Goal: Find specific page/section: Find specific page/section

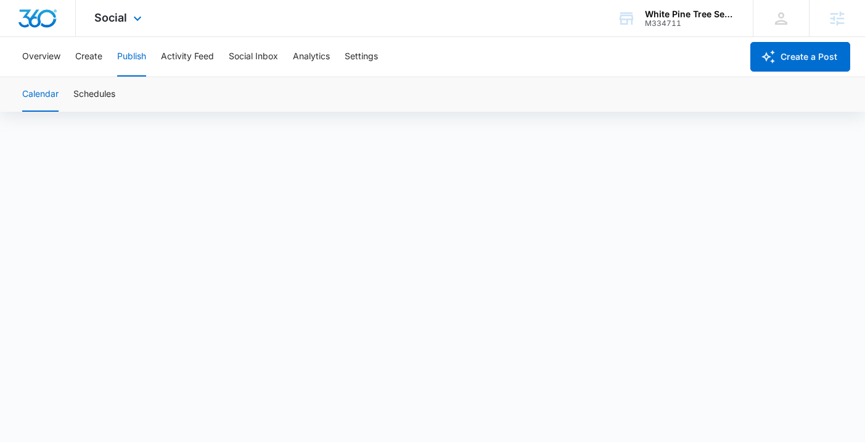
click at [47, 14] on img "Dashboard" at bounding box center [37, 18] width 39 height 19
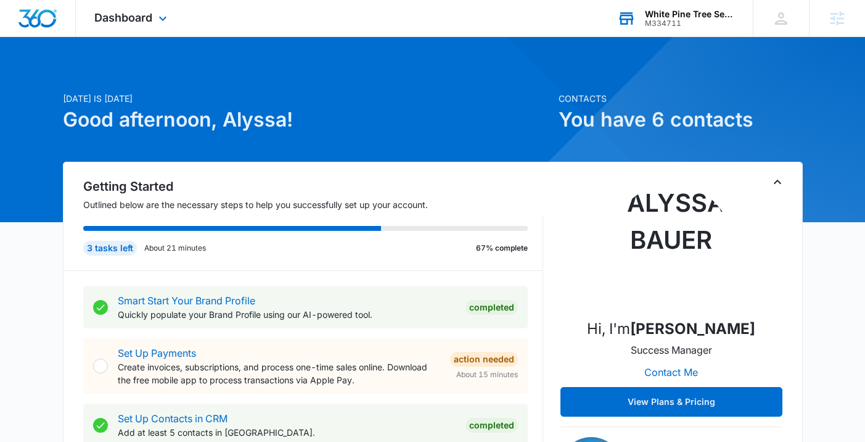
click at [677, 13] on div "White Pine Tree Services" at bounding box center [690, 14] width 90 height 10
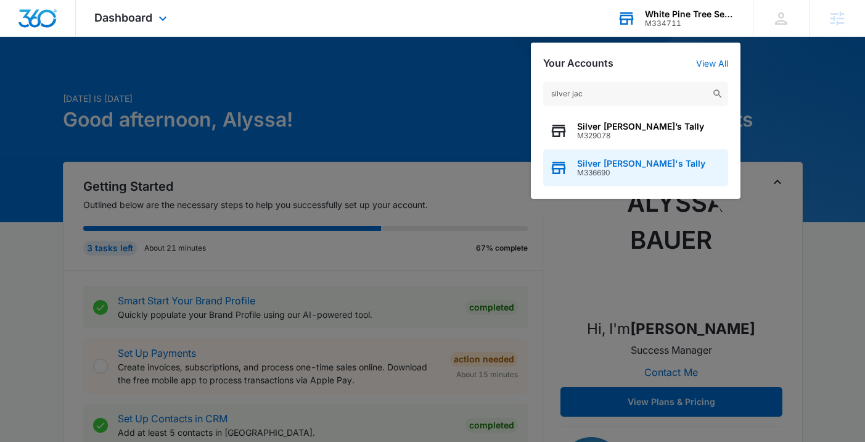
type input "silver jac"
click at [624, 157] on div "Silver [PERSON_NAME]'s Tally M336690" at bounding box center [635, 167] width 185 height 37
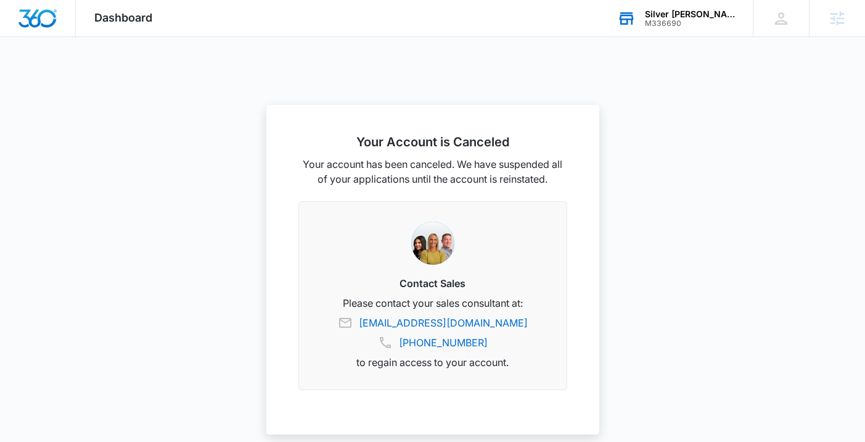
click at [688, 16] on div "Silver [PERSON_NAME]'s Tally" at bounding box center [690, 14] width 90 height 10
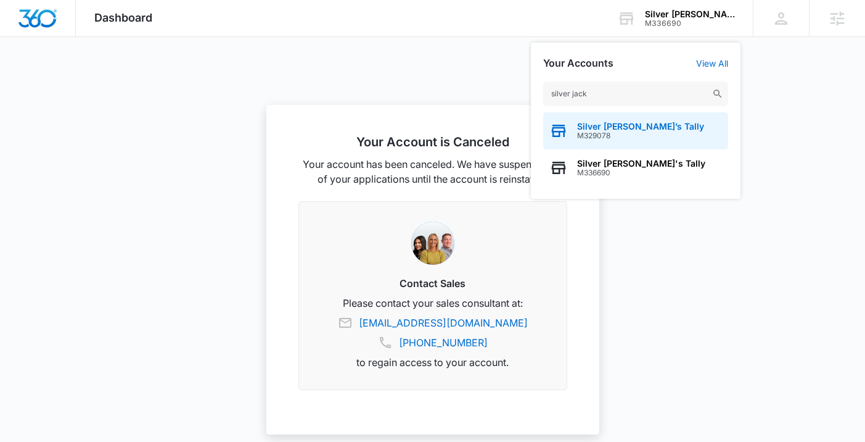
type input "silver jack"
click at [648, 136] on span "M329078" at bounding box center [640, 135] width 127 height 9
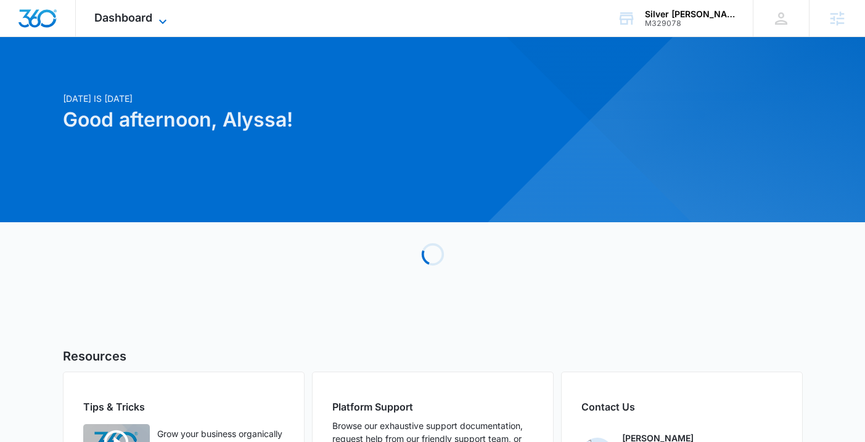
click at [147, 19] on span "Dashboard" at bounding box center [123, 17] width 58 height 13
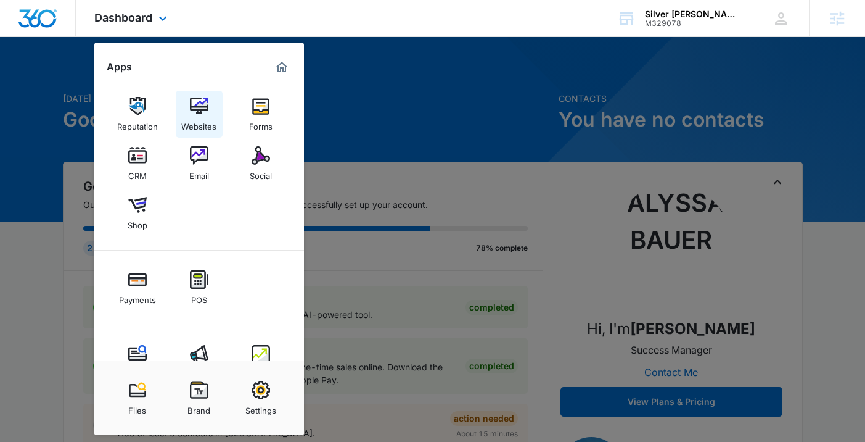
click at [208, 118] on div "Websites" at bounding box center [198, 123] width 35 height 16
